Goal: Task Accomplishment & Management: Use online tool/utility

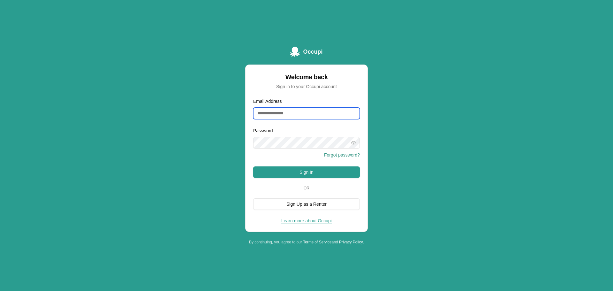
type input "**********"
drag, startPoint x: 268, startPoint y: 172, endPoint x: 264, endPoint y: 163, distance: 9.9
click at [268, 172] on button "Sign In" at bounding box center [306, 171] width 107 height 11
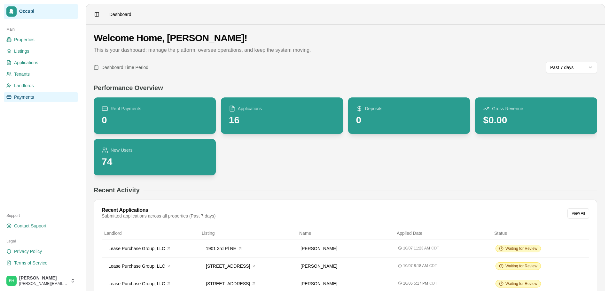
click at [32, 95] on span "Payments" at bounding box center [24, 97] width 20 height 6
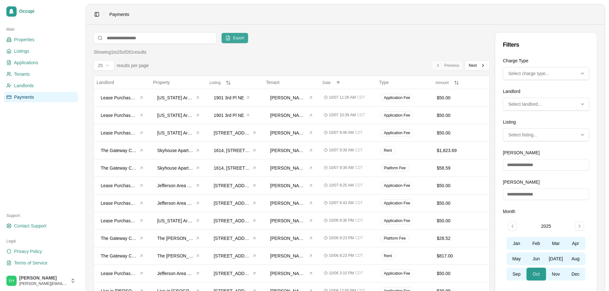
click at [234, 38] on span "Export" at bounding box center [238, 37] width 11 height 5
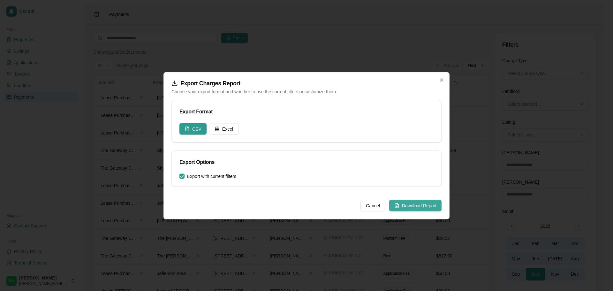
click at [411, 202] on button "Download Report" at bounding box center [415, 205] width 52 height 11
